Goal: Use online tool/utility: Utilize a website feature to perform a specific function

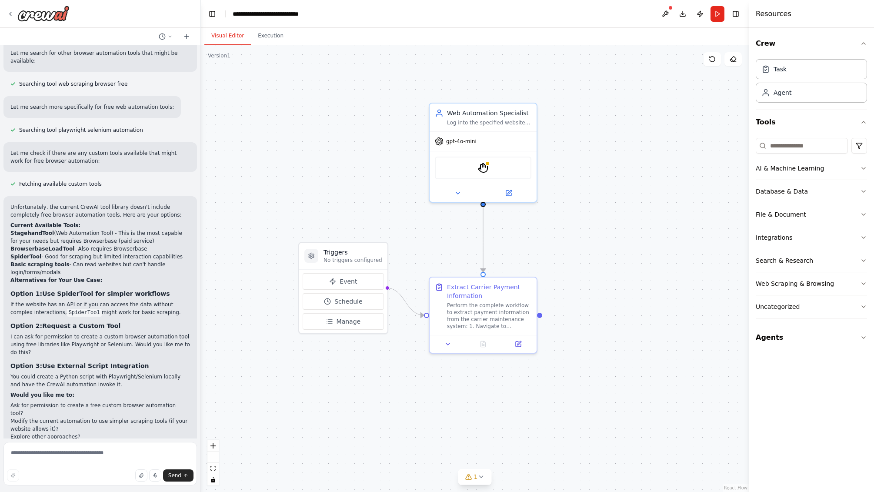
drag, startPoint x: 359, startPoint y: 135, endPoint x: 385, endPoint y: 141, distance: 26.8
click at [385, 140] on div ".deletable-edge-delete-btn { width: 20px; height: 20px; border: 0px solid #ffff…" at bounding box center [475, 268] width 548 height 447
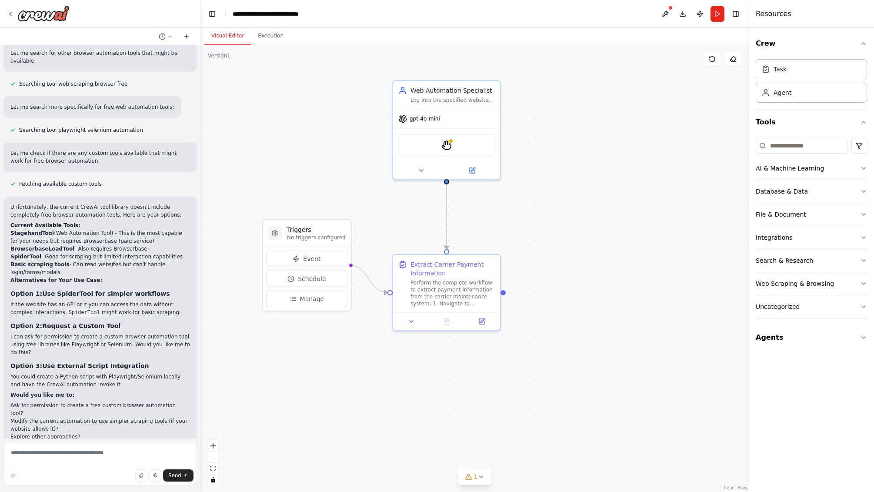
drag, startPoint x: 425, startPoint y: 243, endPoint x: 391, endPoint y: 222, distance: 40.6
click at [391, 222] on div ".deletable-edge-delete-btn { width: 20px; height: 20px; border: 0px solid #ffff…" at bounding box center [475, 268] width 548 height 447
click at [65, 17] on img at bounding box center [43, 14] width 52 height 16
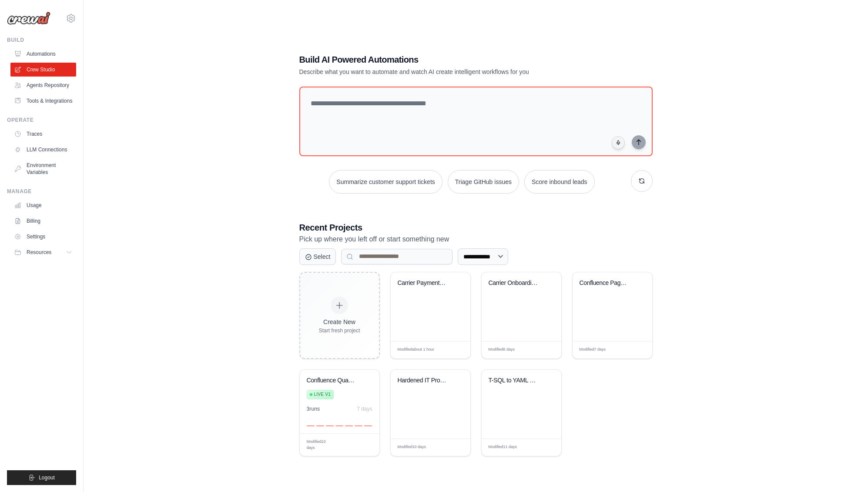
click at [225, 110] on div "**********" at bounding box center [475, 255] width 756 height 492
